Goal: Information Seeking & Learning: Learn about a topic

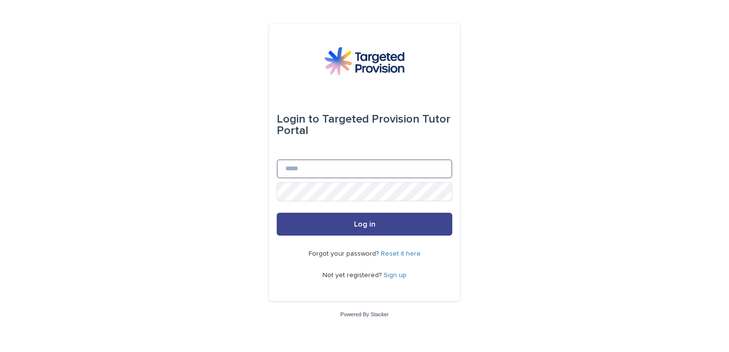
type input "**********"
click at [314, 220] on button "Log in" at bounding box center [365, 224] width 176 height 23
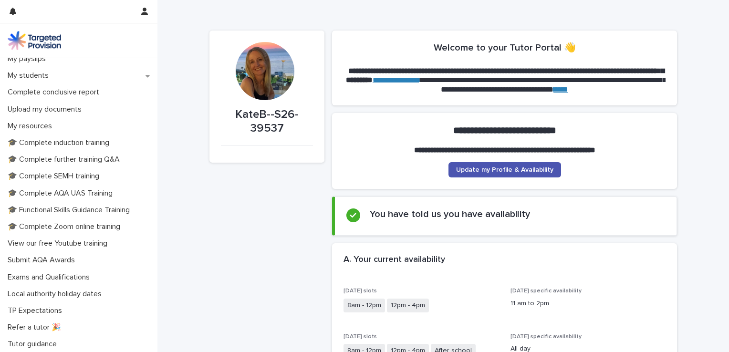
scroll to position [191, 0]
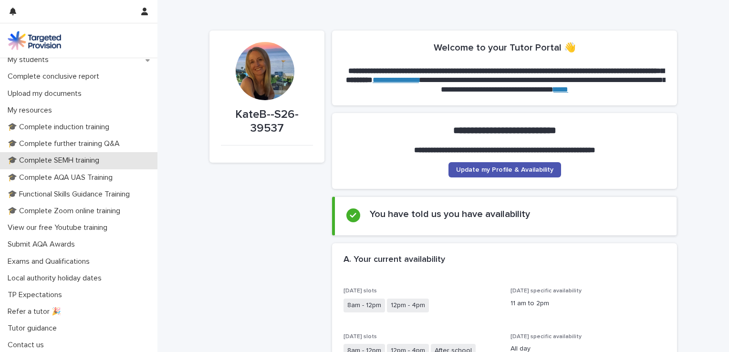
click at [31, 161] on p "🎓 Complete SEMH training" at bounding box center [55, 160] width 103 height 9
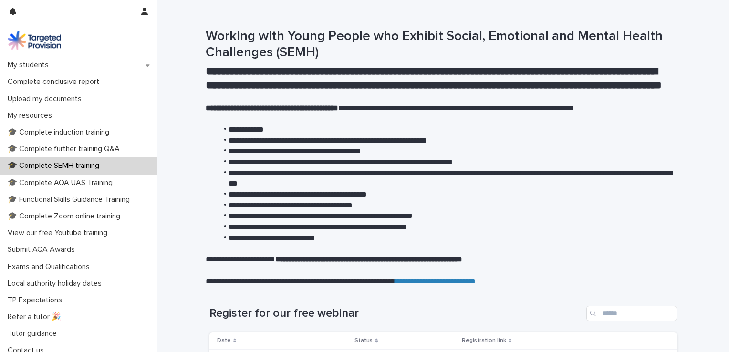
scroll to position [193, 0]
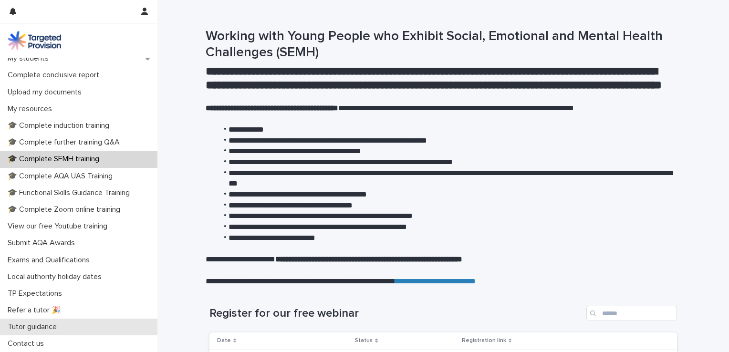
click at [35, 331] on p "Tutor guidance" at bounding box center [34, 326] width 61 height 9
